Goal: Book appointment/travel/reservation

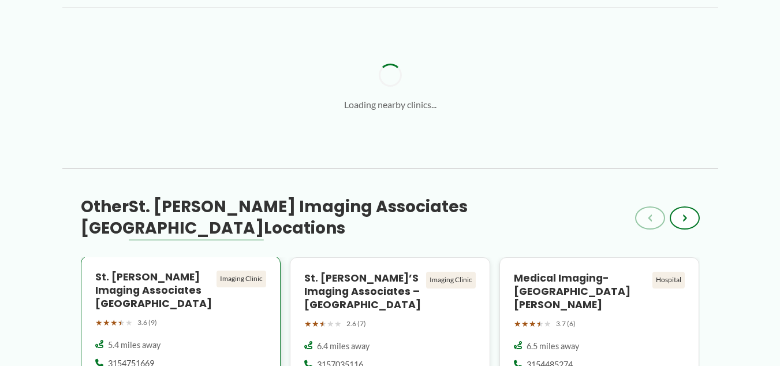
scroll to position [878, 0]
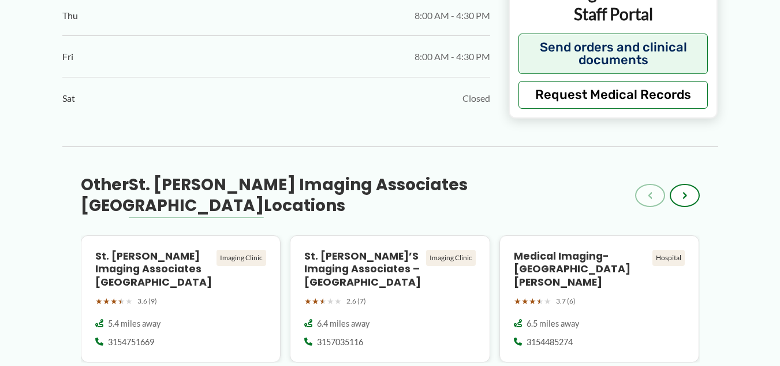
drag, startPoint x: 0, startPoint y: 130, endPoint x: 0, endPoint y: 124, distance: 6.9
click at [0, 129] on div "← Back to Map St. [PERSON_NAME]’s Imaging Associates – NorthEast ★ ★ ★ ★ ★ 3.3 …" at bounding box center [390, 140] width 780 height 1893
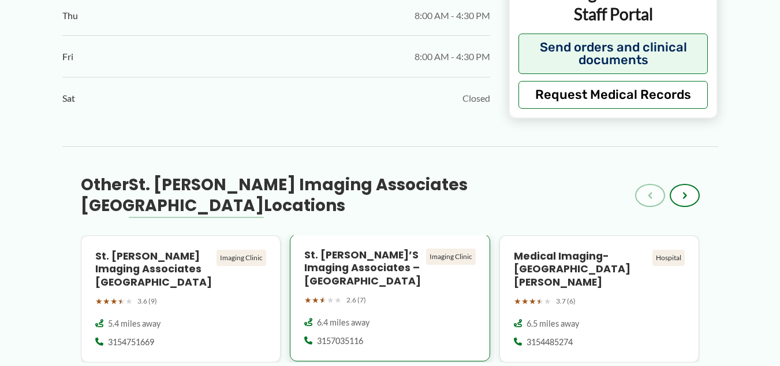
click at [359, 248] on h4 "St. [PERSON_NAME]’s Imaging Associates – [GEOGRAPHIC_DATA]" at bounding box center [362, 268] width 117 height 40
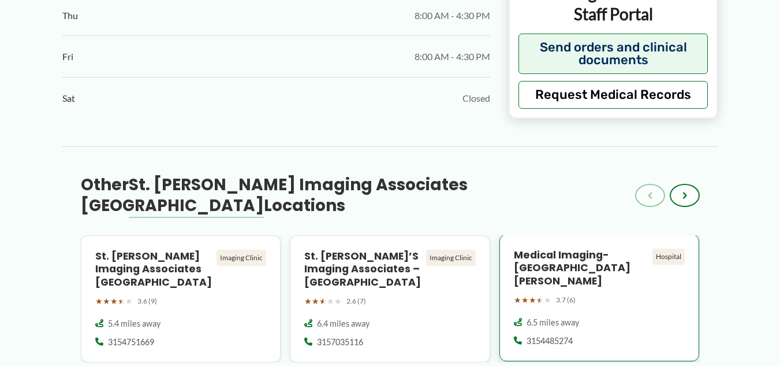
click at [564, 248] on h4 "Medical Imaging-[GEOGRAPHIC_DATA][PERSON_NAME]" at bounding box center [581, 268] width 135 height 40
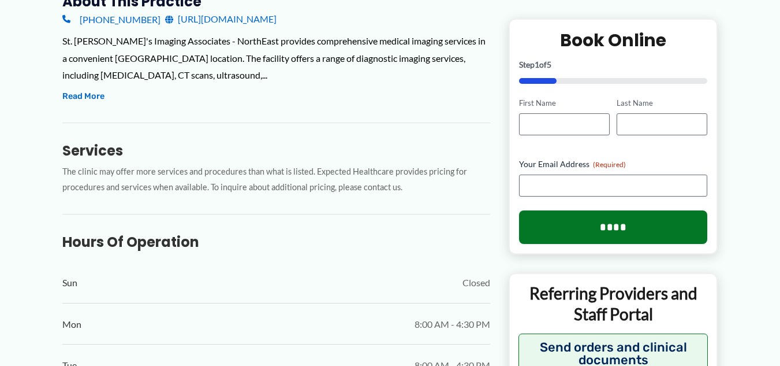
scroll to position [243, 0]
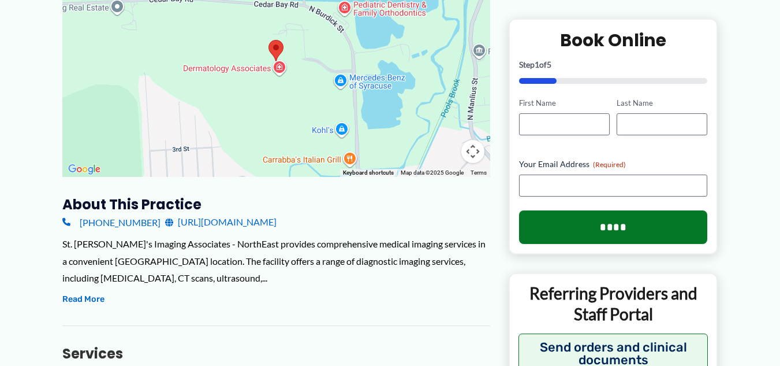
click at [458, 262] on div "St. [PERSON_NAME]'s Imaging Associates - NorthEast provides comprehensive medic…" at bounding box center [276, 260] width 428 height 51
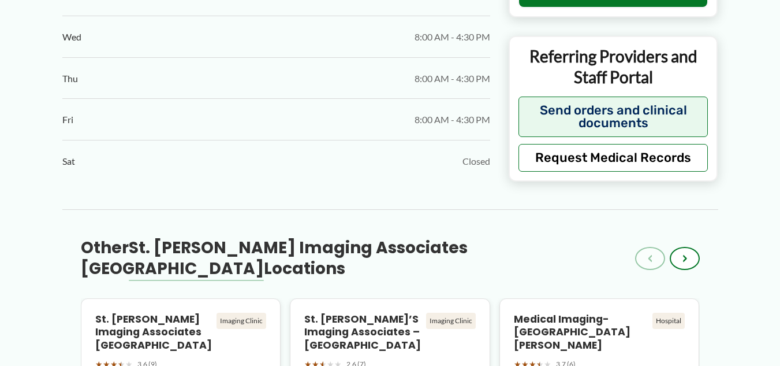
scroll to position [821, 0]
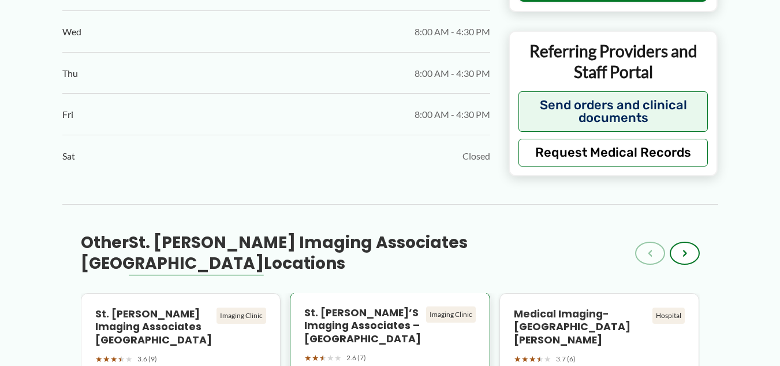
click at [368, 306] on h4 "St. [PERSON_NAME]’s Imaging Associates – [GEOGRAPHIC_DATA]" at bounding box center [362, 326] width 117 height 40
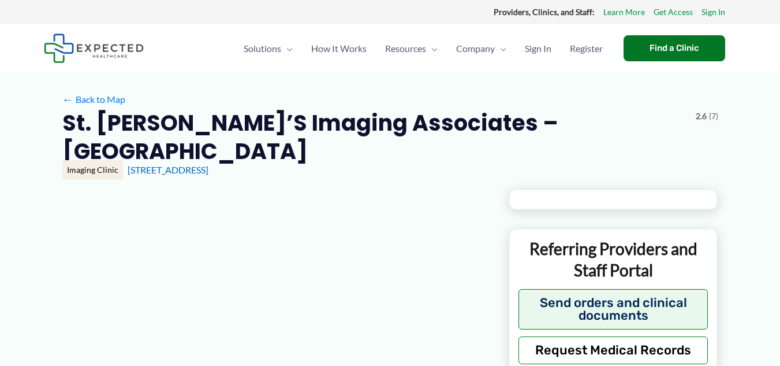
type input "**********"
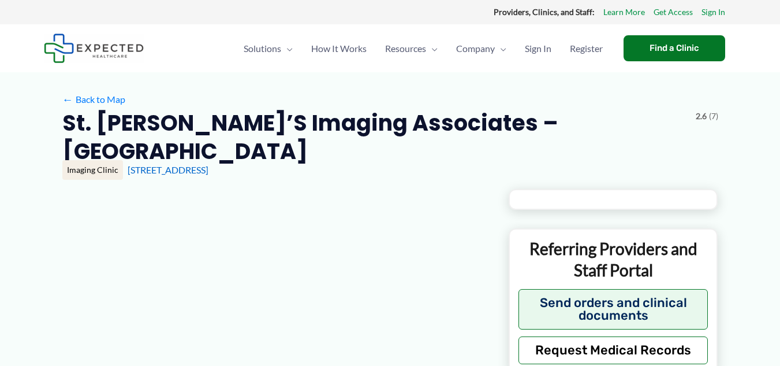
type input "**********"
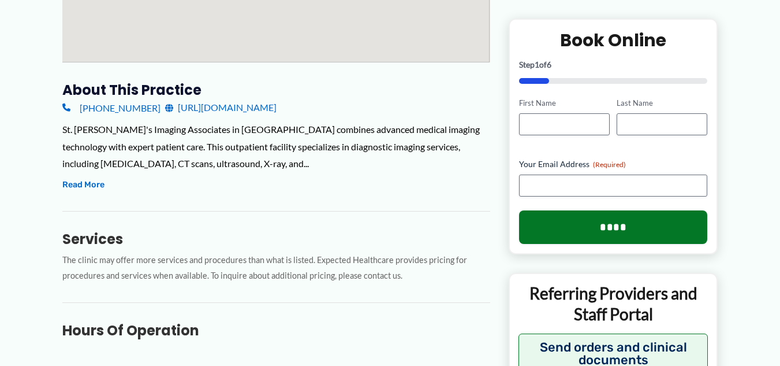
scroll to position [404, 0]
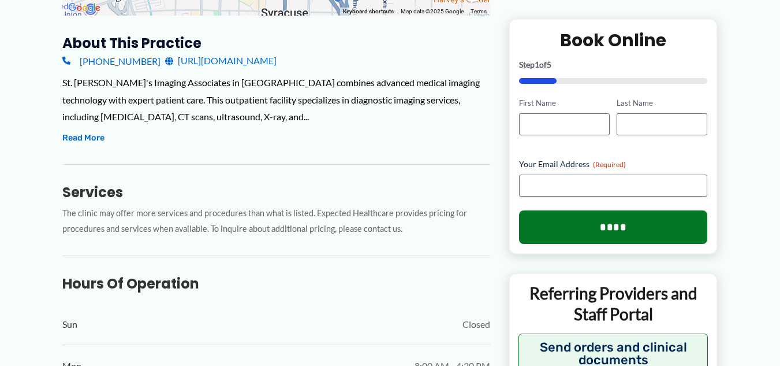
click at [316, 143] on div "St. Joseph's Imaging Associates in Syracuse combines advanced medical imaging t…" at bounding box center [276, 110] width 428 height 72
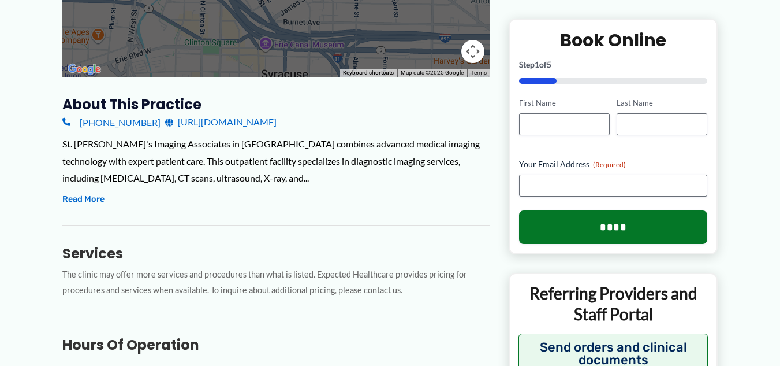
scroll to position [231, 0]
